Goal: Task Accomplishment & Management: Manage account settings

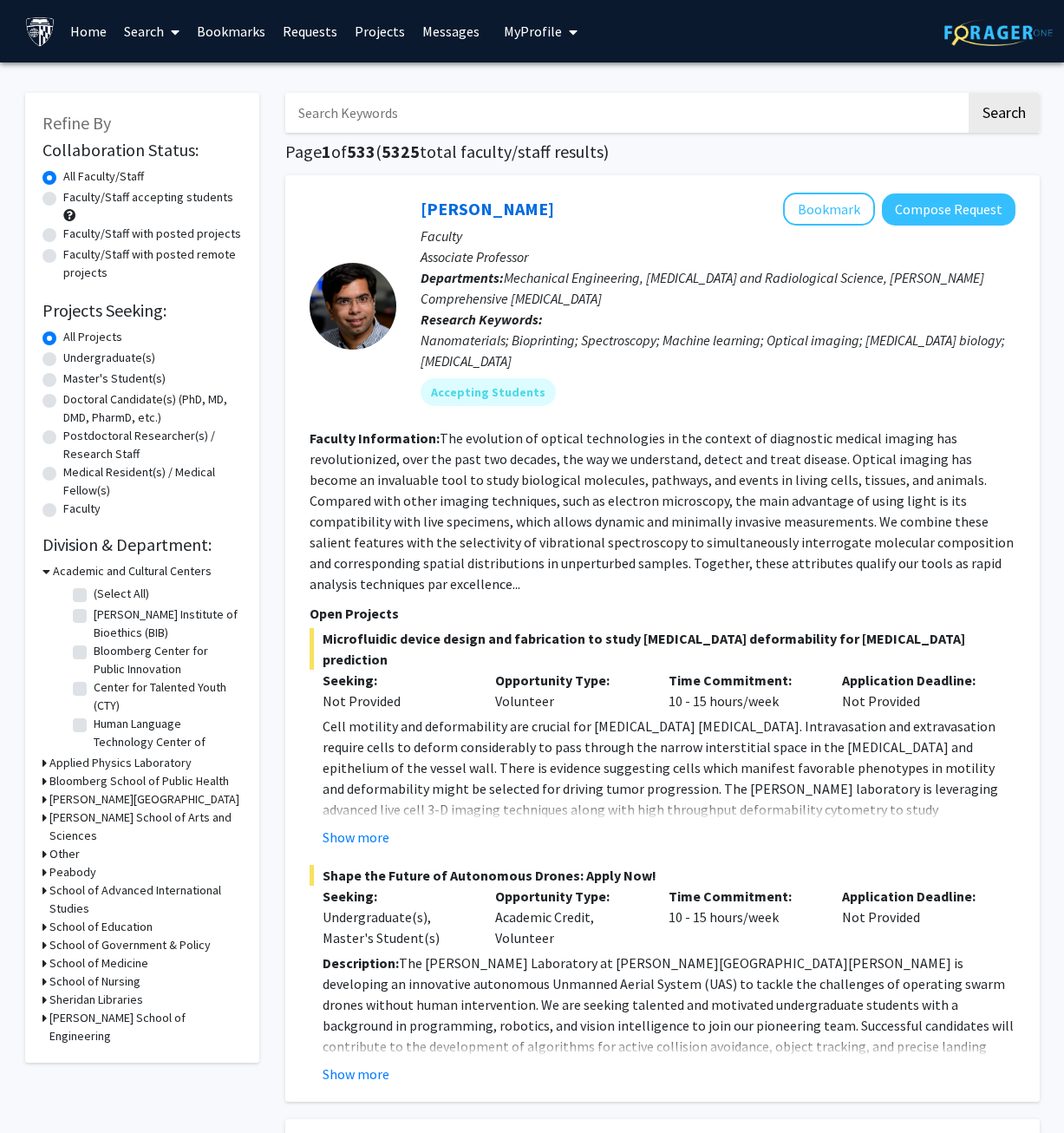
click at [536, 34] on span "My Profile" at bounding box center [533, 31] width 58 height 17
click at [560, 87] on span "[PERSON_NAME]" at bounding box center [612, 80] width 105 height 19
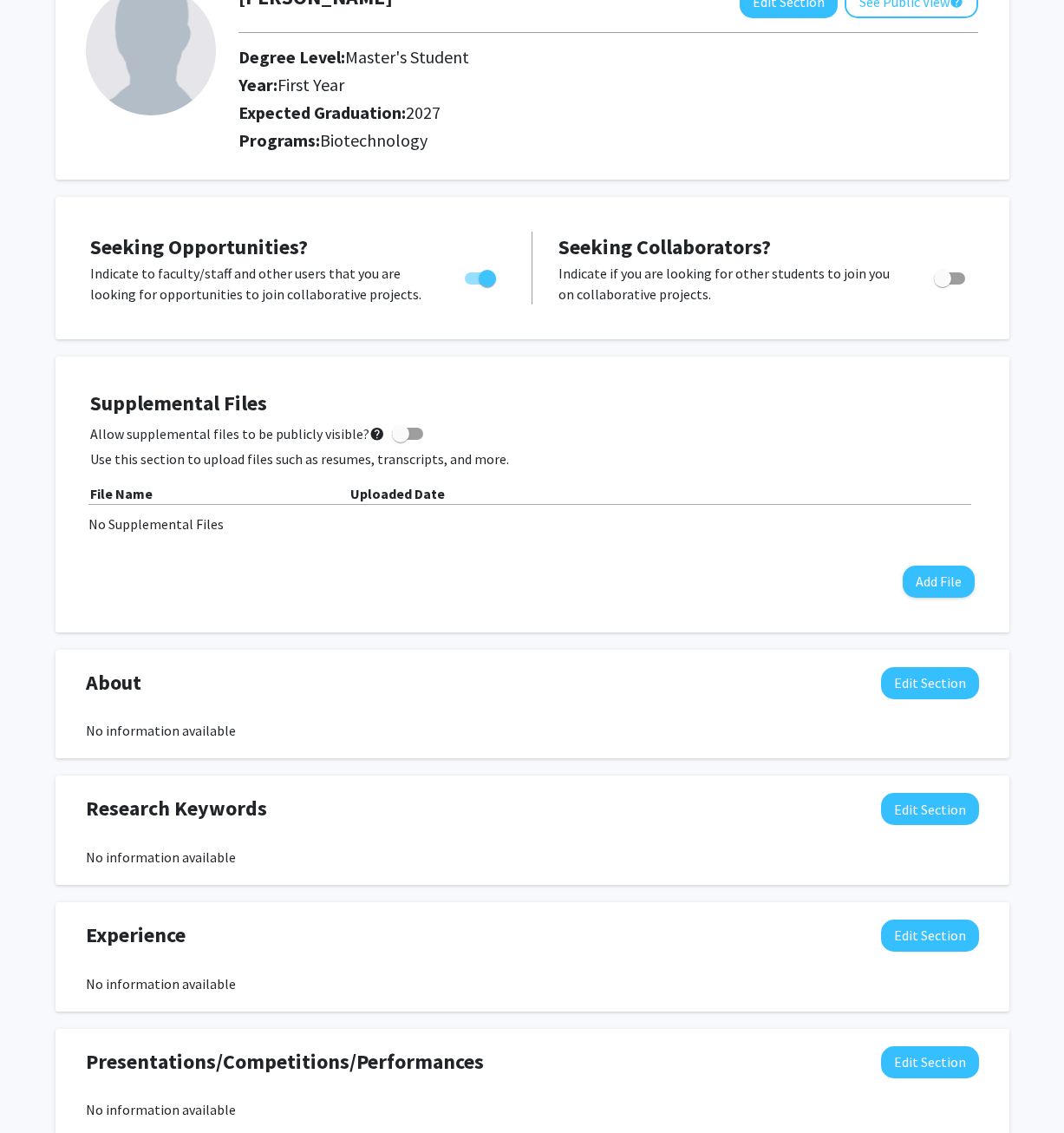
scroll to position [260, 0]
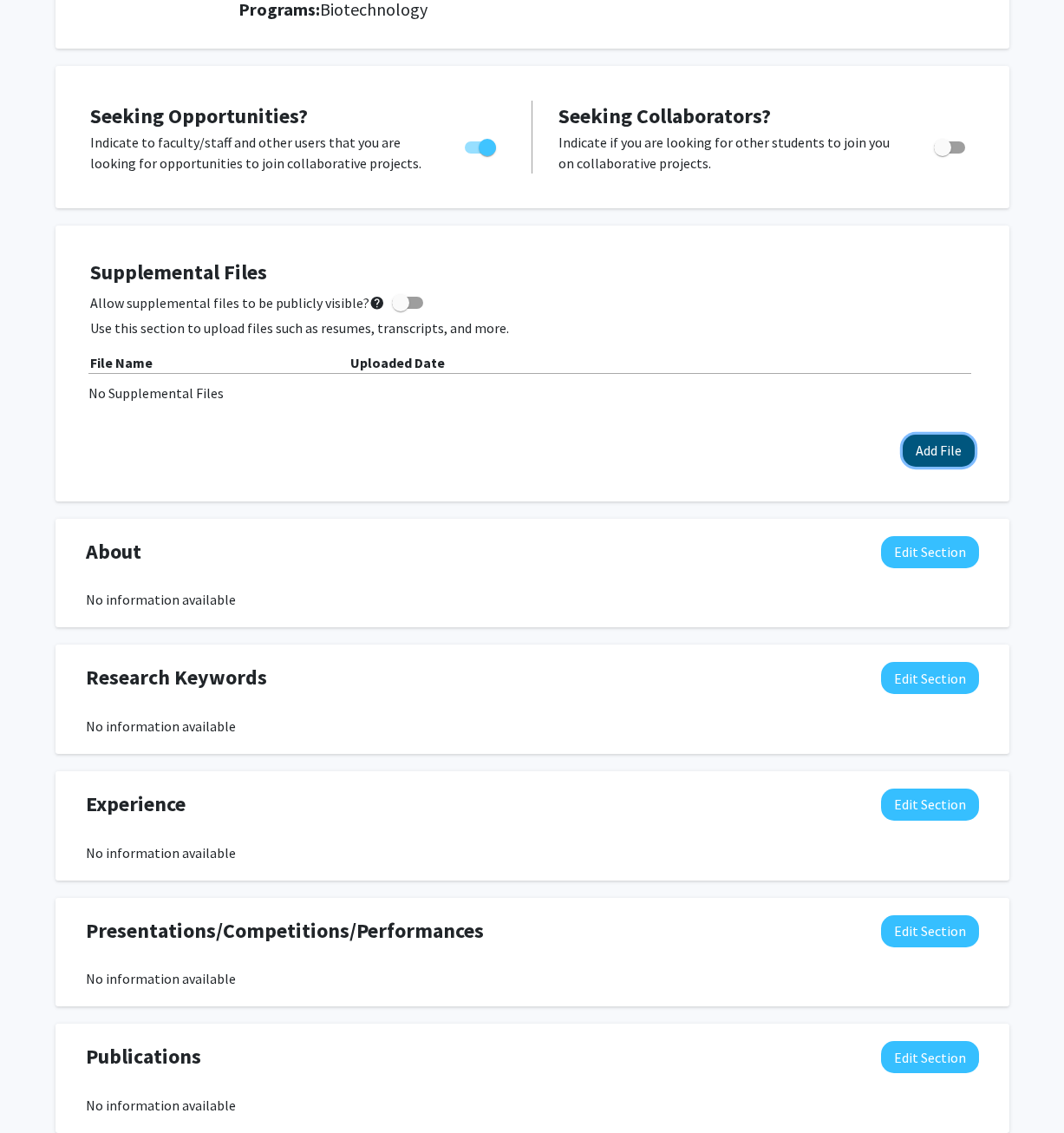
click at [909, 448] on button "Add File" at bounding box center [938, 450] width 72 height 32
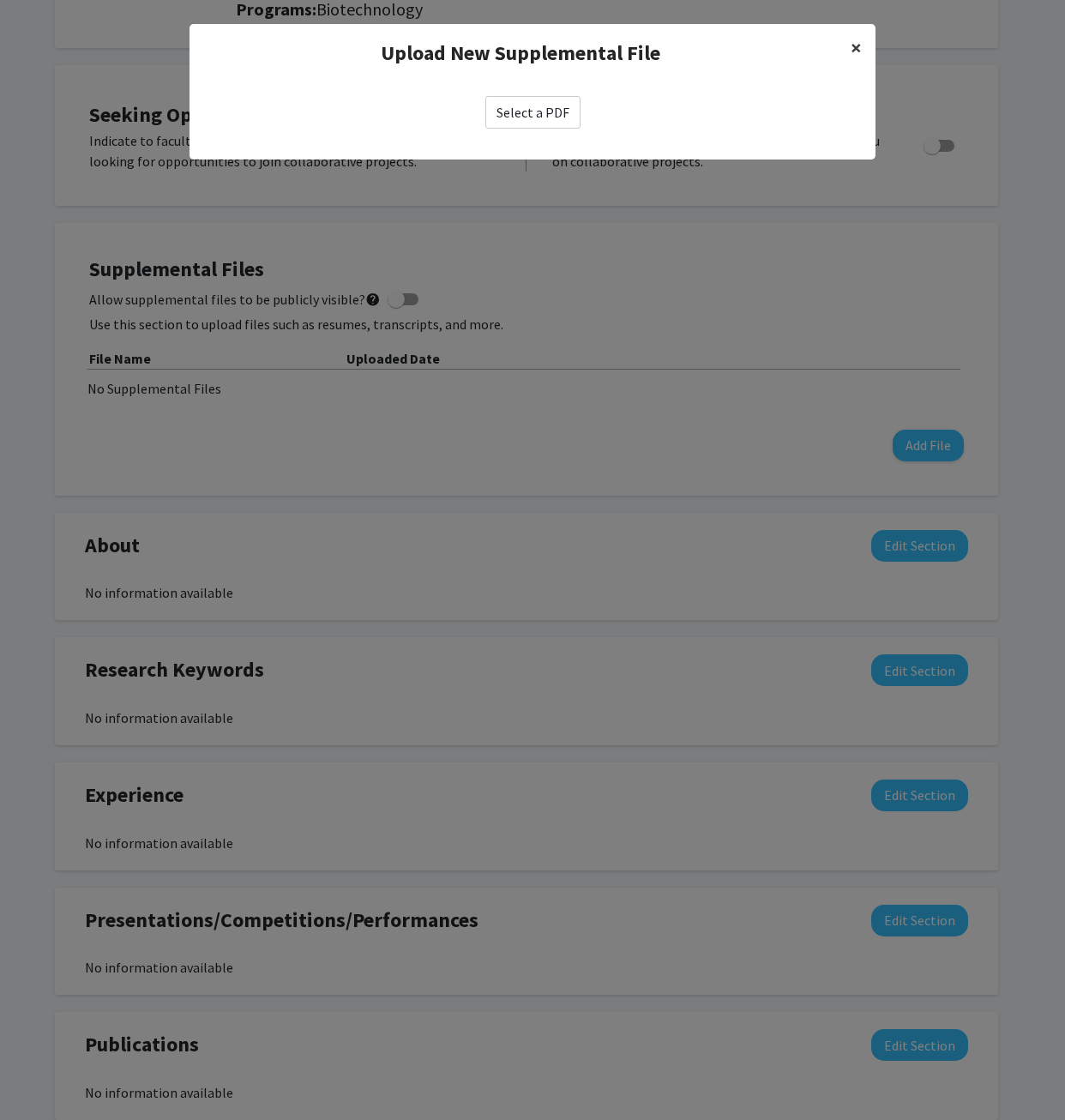
click at [852, 43] on span "×" at bounding box center [856, 48] width 12 height 27
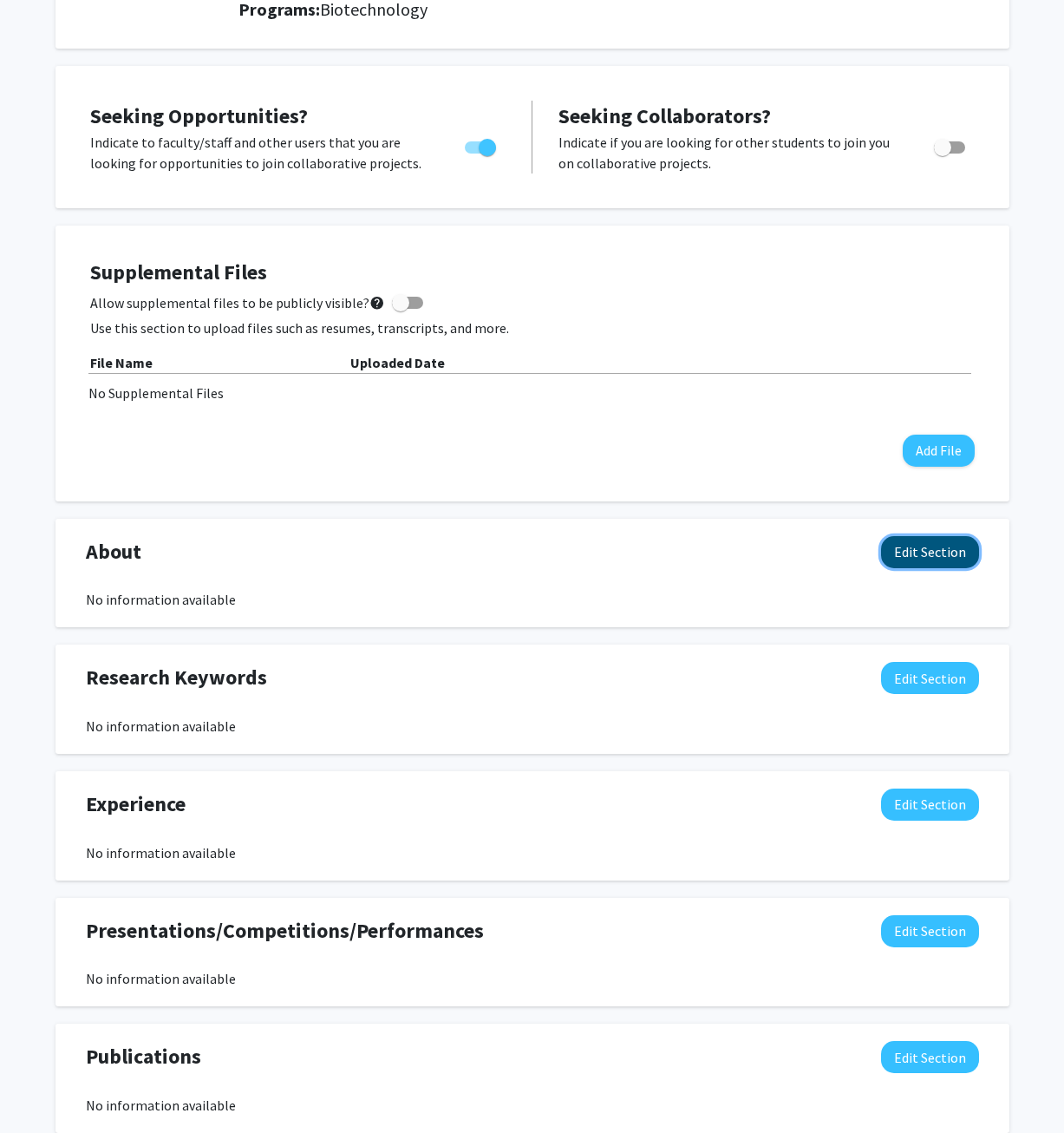
click at [924, 555] on button "Edit Section" at bounding box center [929, 552] width 98 height 32
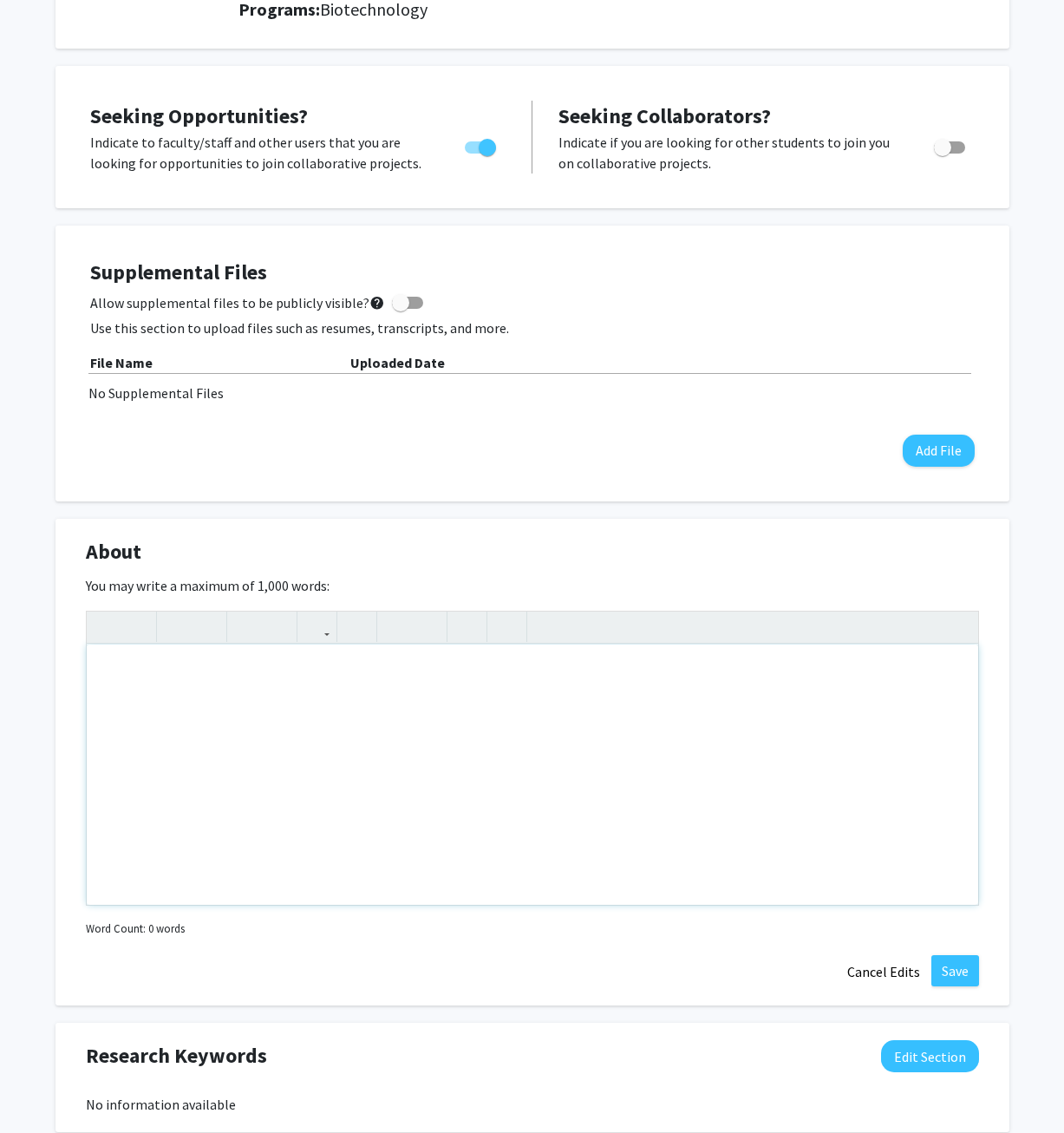
click at [244, 729] on div "Note to users with screen readers: Please deactivate our accessibility plugin f…" at bounding box center [533, 774] width 892 height 260
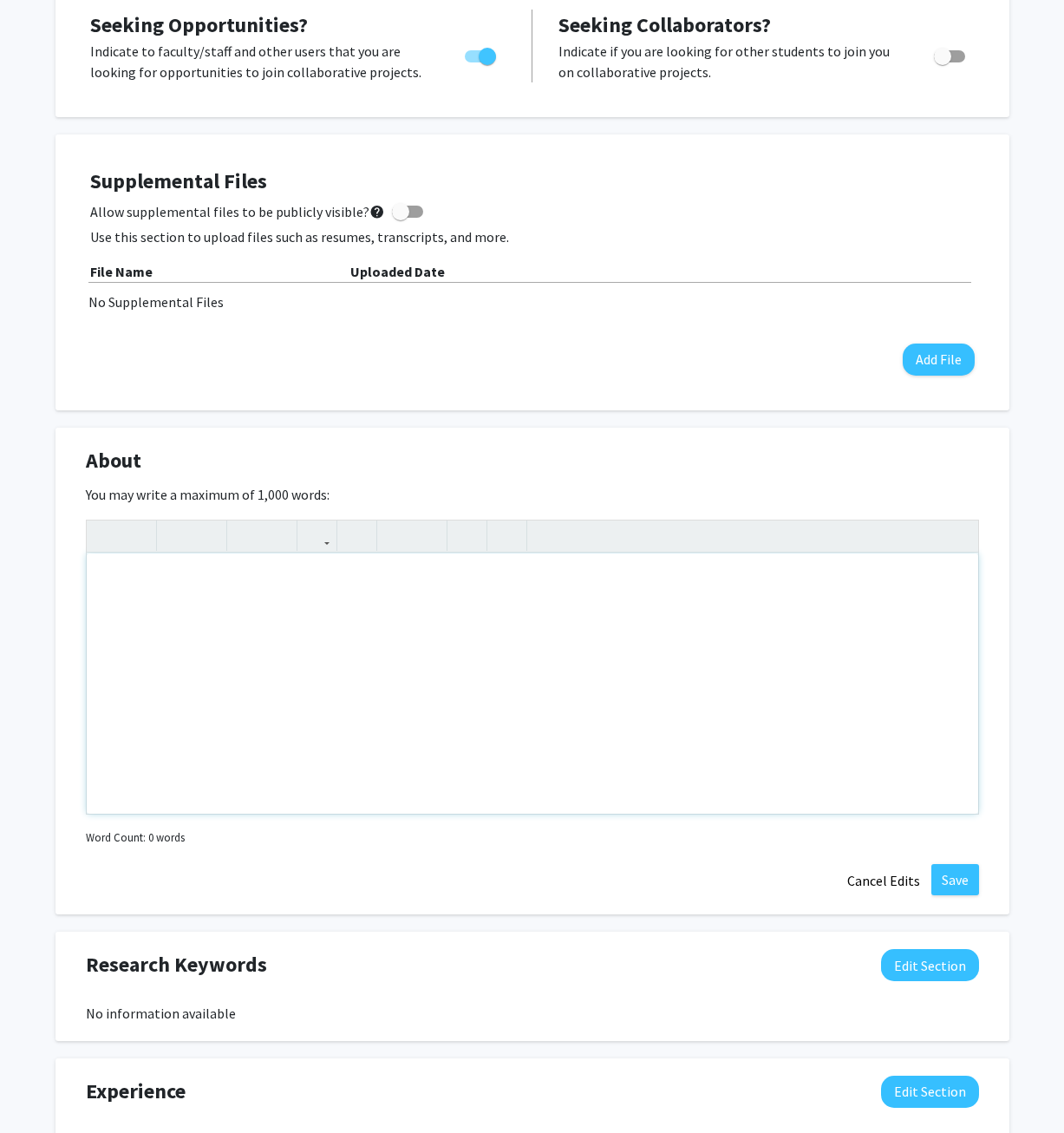
scroll to position [347, 0]
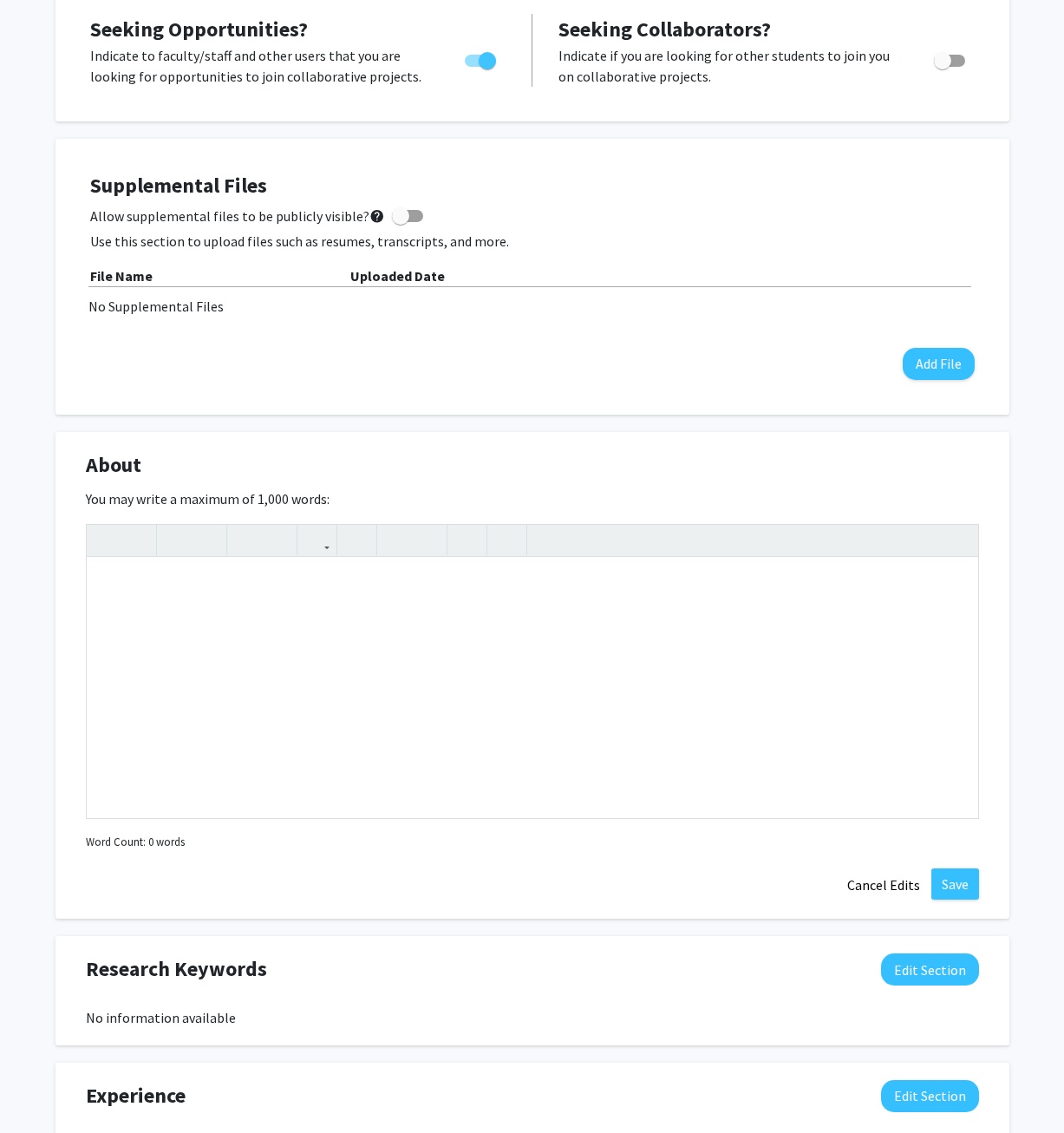
click at [579, 446] on div "About Edit Section You may write a maximum of 1,000 words: Insert link Remove l…" at bounding box center [532, 675] width 954 height 487
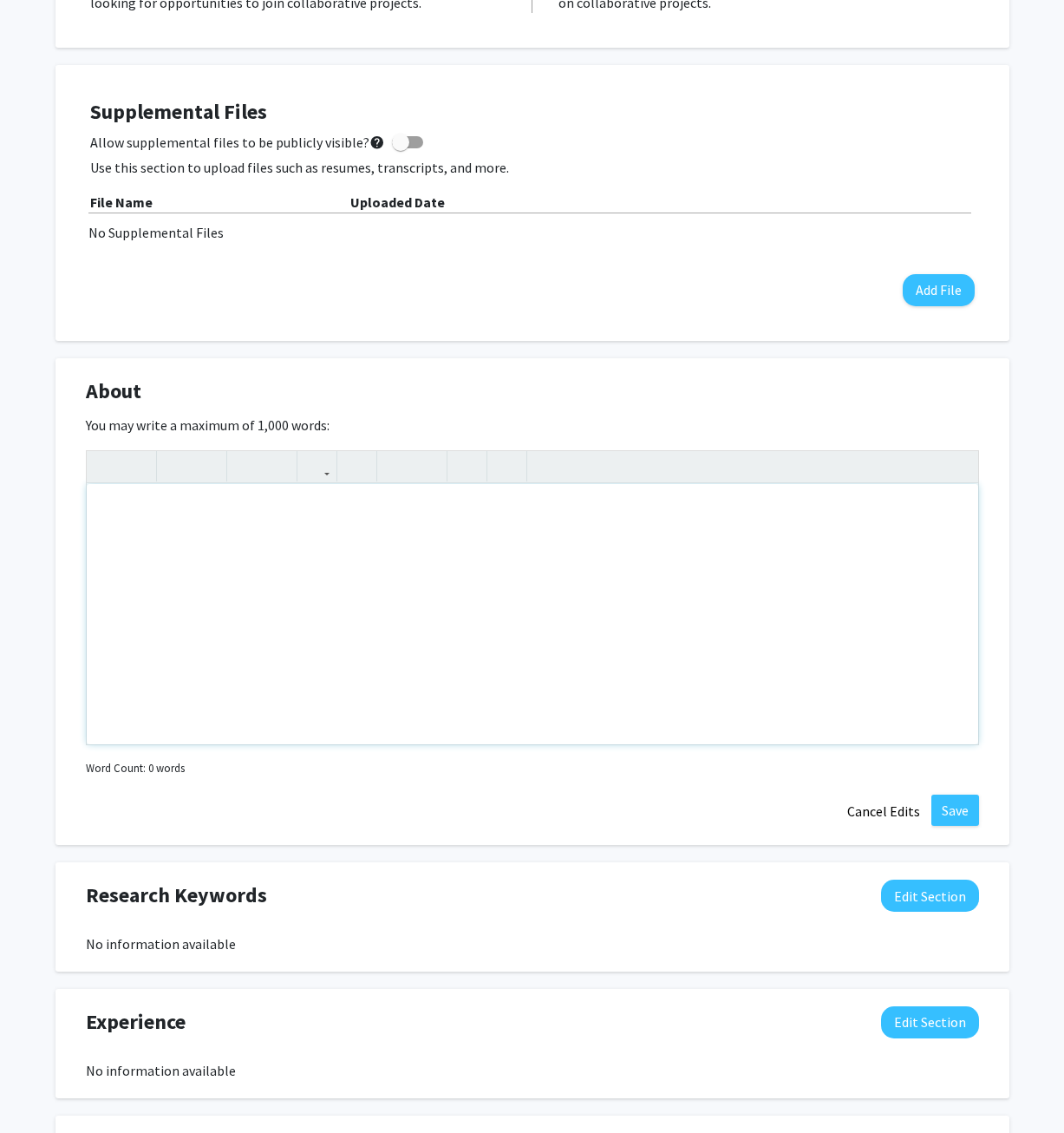
scroll to position [433, 0]
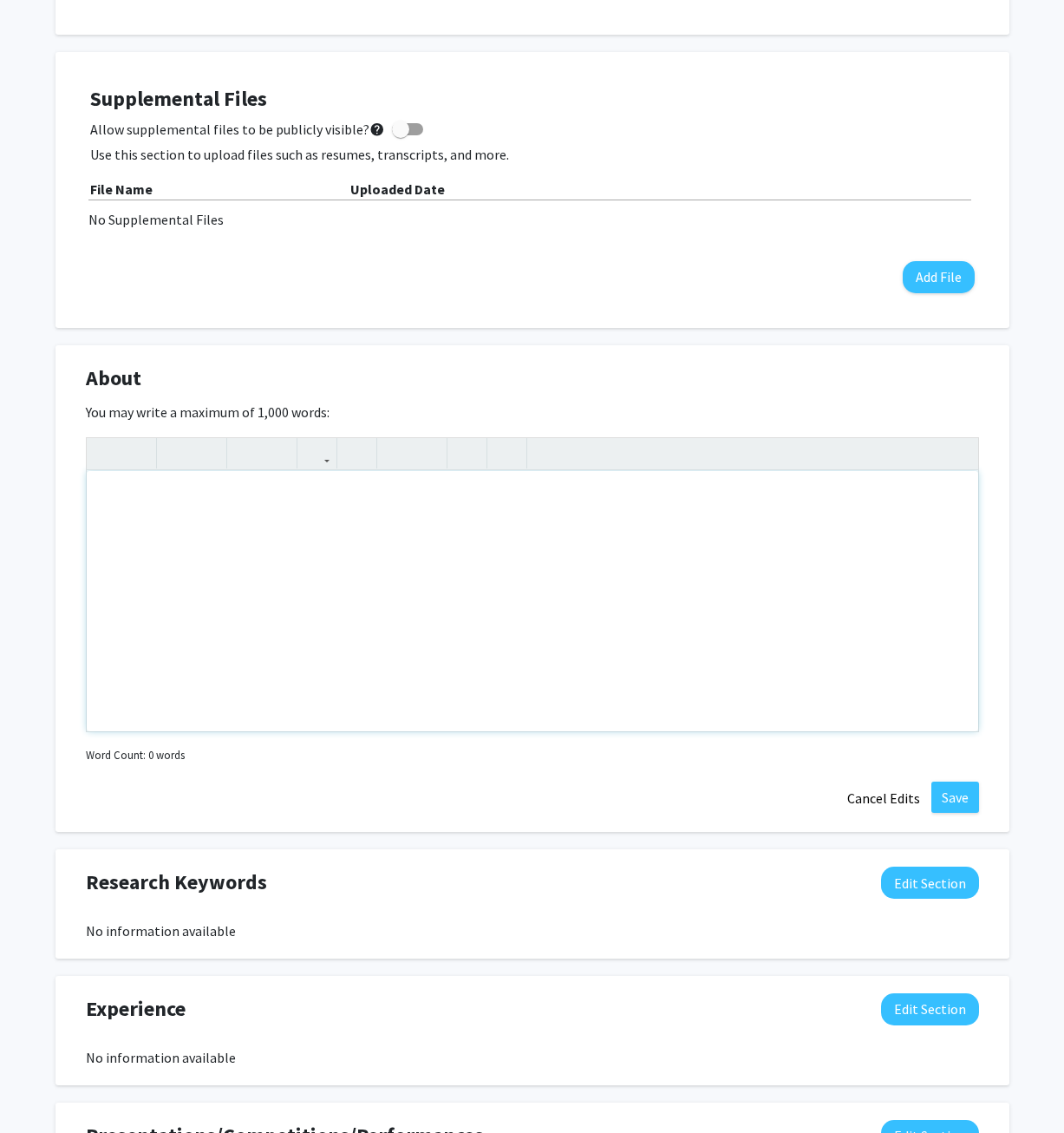
click at [396, 560] on div "Note to users with screen readers: Please deactivate our accessibility plugin f…" at bounding box center [533, 601] width 892 height 260
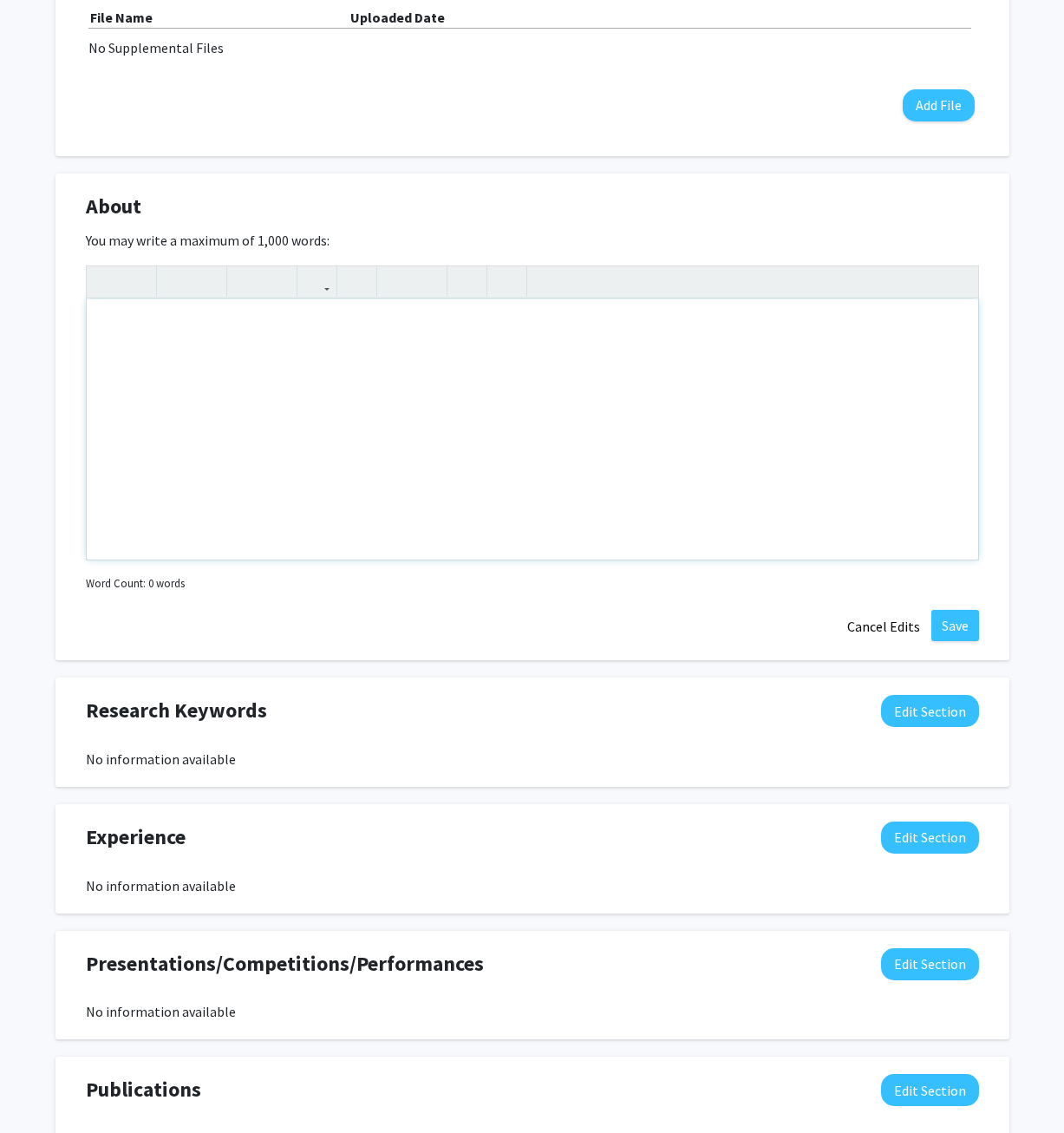
scroll to position [607, 0]
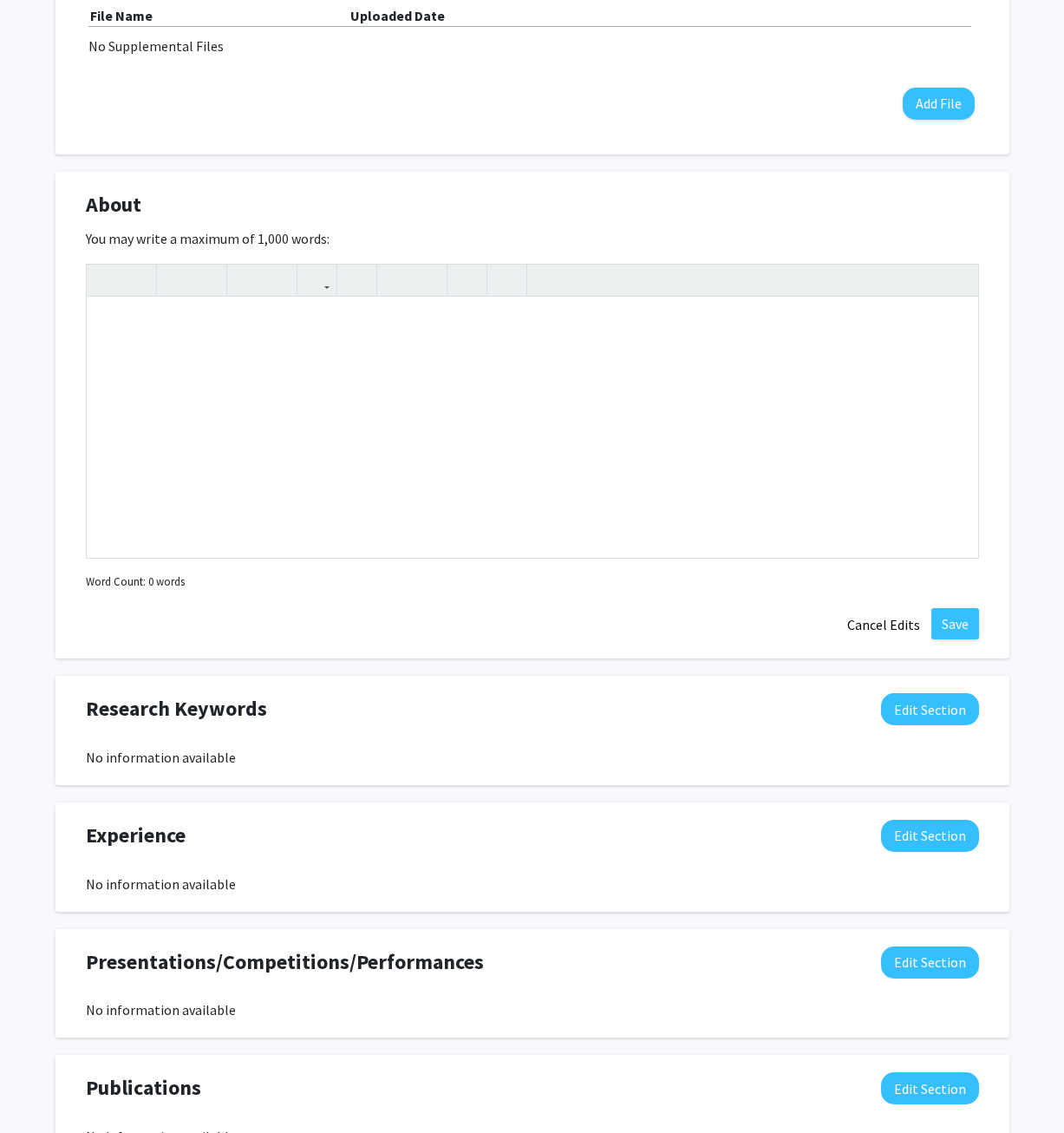
click at [375, 201] on div "About Edit Section" at bounding box center [532, 209] width 920 height 39
click at [992, 449] on div "About Edit Section You may write a maximum of 1,000 words: Insert link Remove l…" at bounding box center [532, 414] width 954 height 487
click at [295, 339] on div "Note to users with screen readers: Please deactivate our accessibility plugin f…" at bounding box center [533, 428] width 892 height 260
click at [369, 338] on div "Note to users with screen readers: Please deactivate our accessibility plugin f…" at bounding box center [533, 428] width 892 height 260
click at [446, 346] on div "Note to users with screen readers: Please deactivate our accessibility plugin f…" at bounding box center [533, 428] width 892 height 260
